Goal: Task Accomplishment & Management: Complete application form

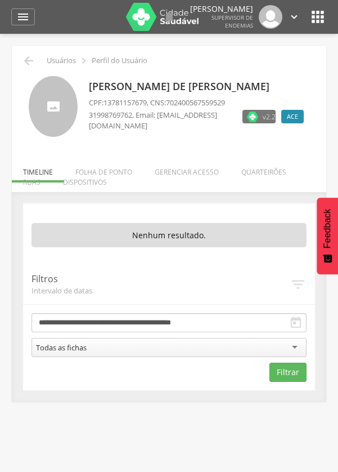
click at [297, 110] on label "ACE" at bounding box center [293, 117] width 23 height 14
click at [278, 168] on li "Quarteirões" at bounding box center [264, 169] width 68 height 26
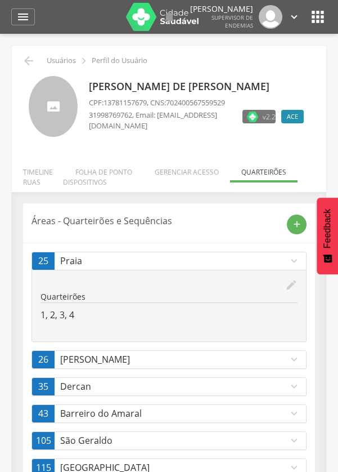
click at [296, 117] on span "ACE" at bounding box center [292, 116] width 11 height 9
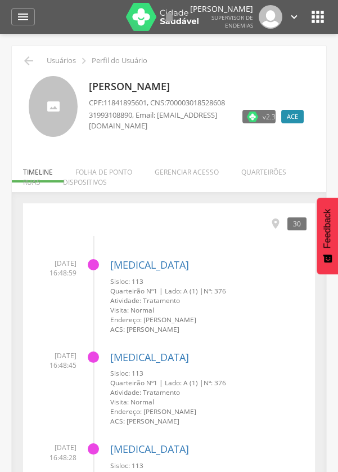
click at [266, 173] on li "Quarteirões" at bounding box center [264, 169] width 68 height 26
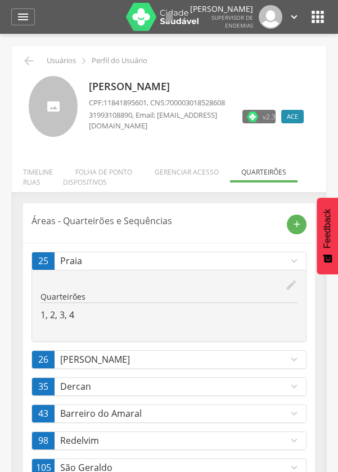
click at [295, 225] on icon "add" at bounding box center [297, 224] width 10 height 10
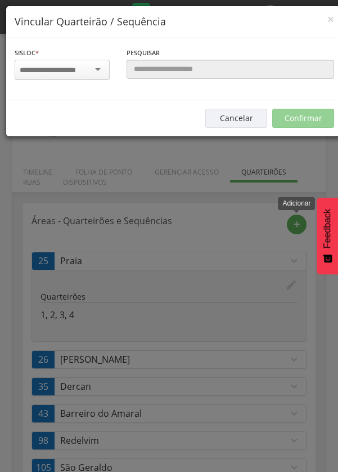
click at [89, 66] on input "select-one" at bounding box center [55, 70] width 70 height 10
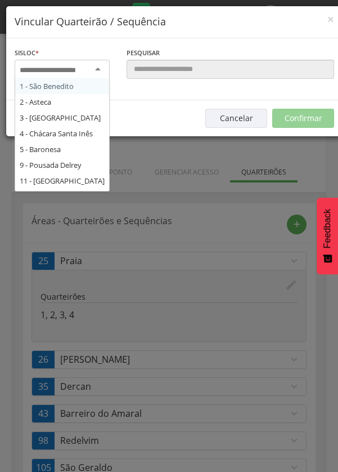
click at [88, 70] on input "select-one" at bounding box center [55, 70] width 70 height 10
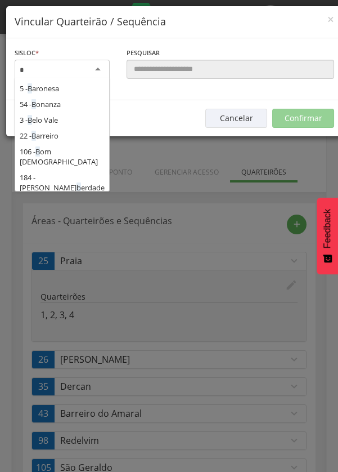
type input "**"
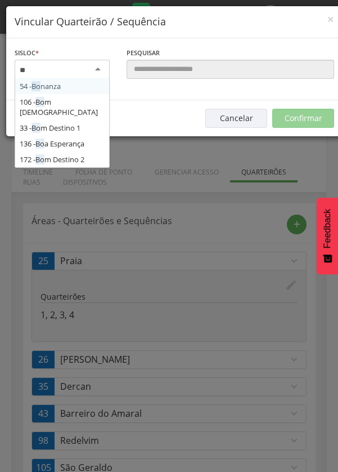
click at [83, 100] on div "Sisloc * 54 - Bo nanza 106 - Bo m Jesus 33 - Bo m Destino 1 136 - Bo a Esperanç…" at bounding box center [174, 69] width 337 height 62
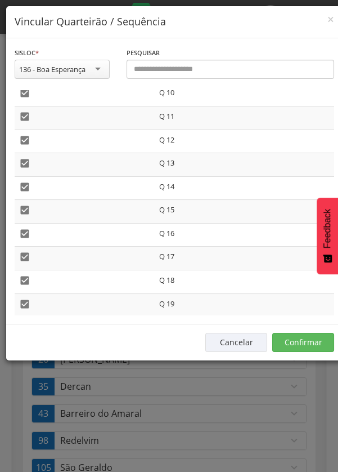
scroll to position [244, 0]
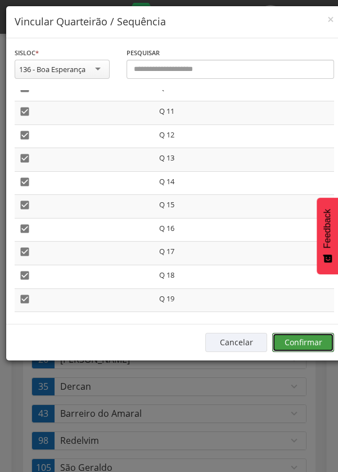
click at [300, 345] on button "Confirmar" at bounding box center [304, 342] width 62 height 19
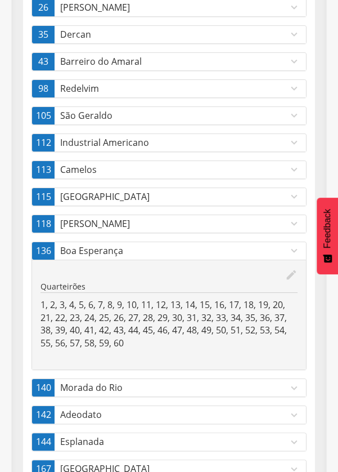
scroll to position [274, 0]
